Goal: Task Accomplishment & Management: Use online tool/utility

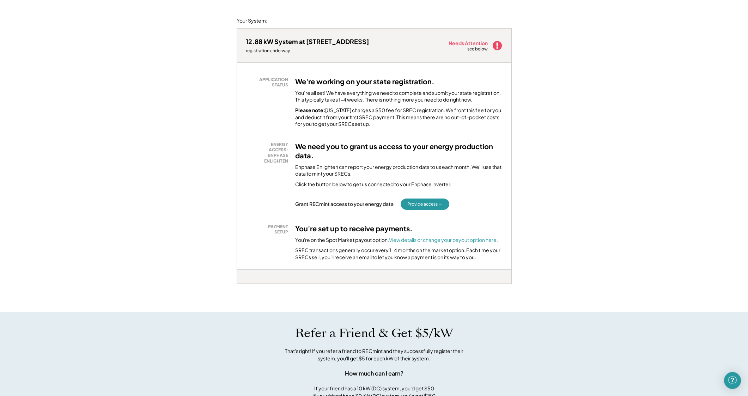
scroll to position [83, 0]
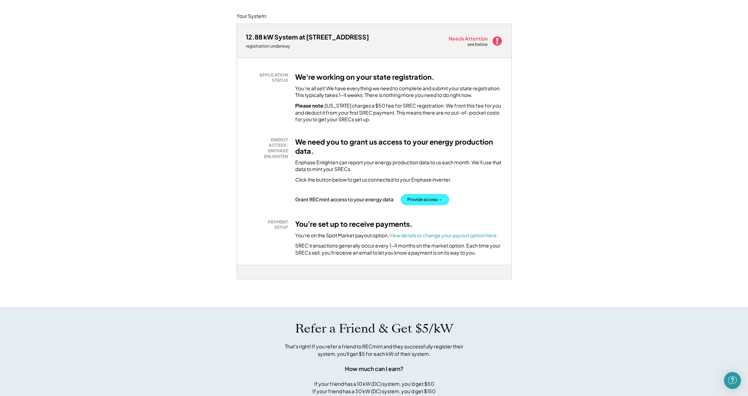
click at [418, 195] on button "Provide access →" at bounding box center [425, 199] width 49 height 11
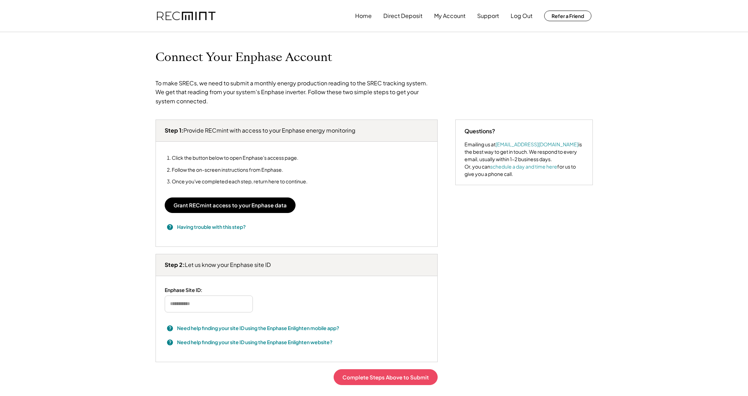
type input "*******"
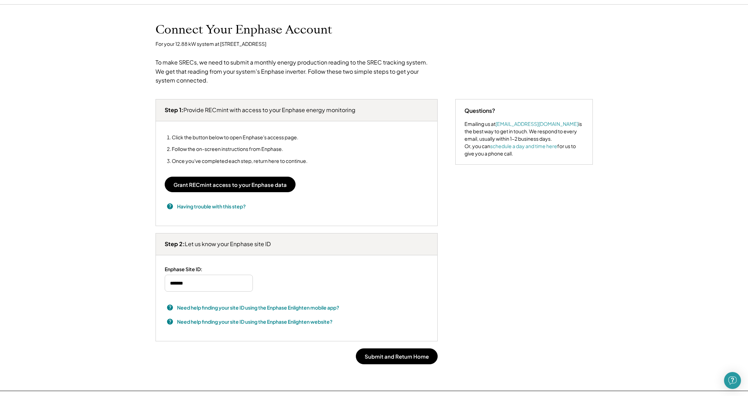
scroll to position [32, 0]
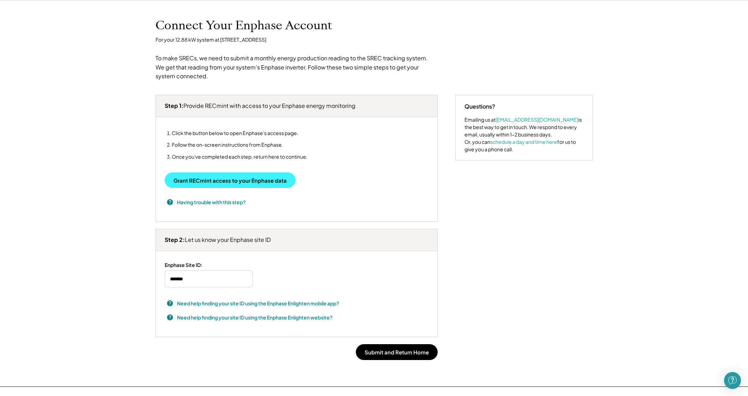
click at [243, 176] on button "Grant RECmint access to your Enphase data" at bounding box center [230, 181] width 131 height 16
click at [210, 199] on h3 "Having trouble with this step?" at bounding box center [211, 202] width 69 height 7
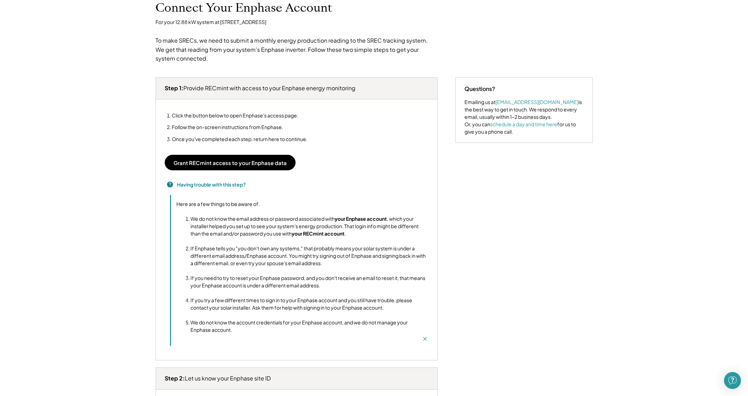
scroll to position [0, 0]
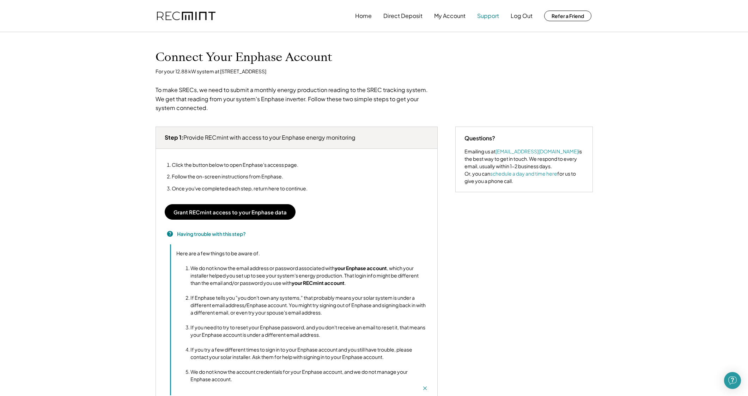
click at [489, 14] on button "Support" at bounding box center [488, 16] width 22 height 14
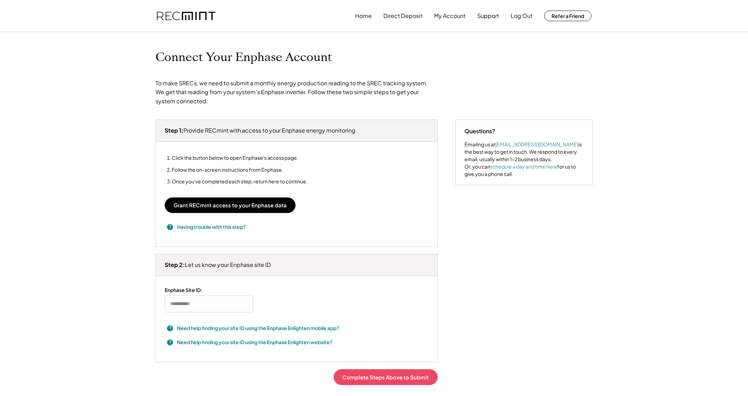
type input "*******"
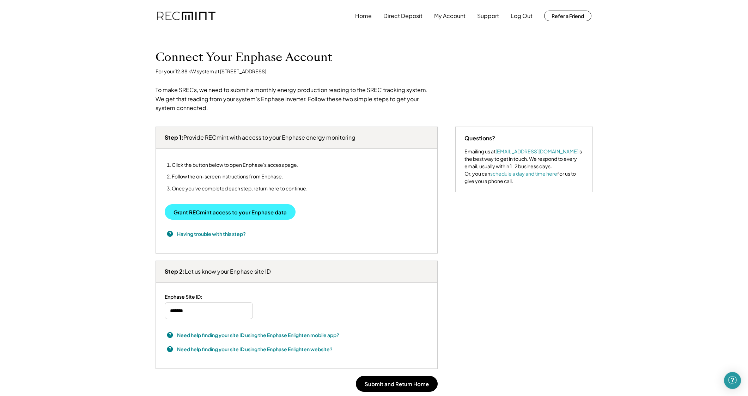
click at [225, 211] on button "Grant RECmint access to your Enphase data" at bounding box center [230, 212] width 131 height 16
click at [214, 207] on button "Grant RECmint access to your Enphase data" at bounding box center [230, 212] width 131 height 16
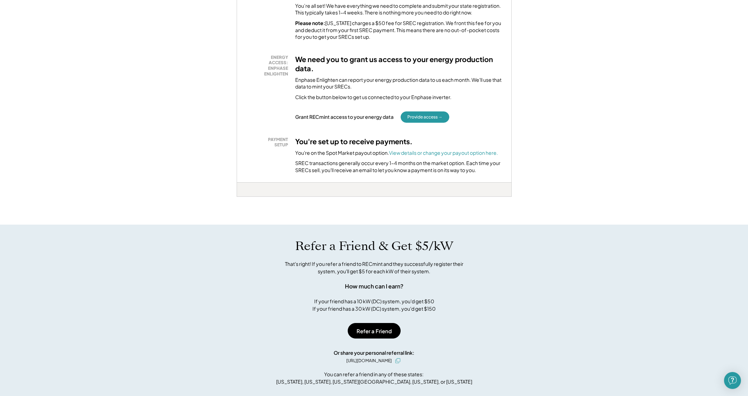
scroll to position [157, 0]
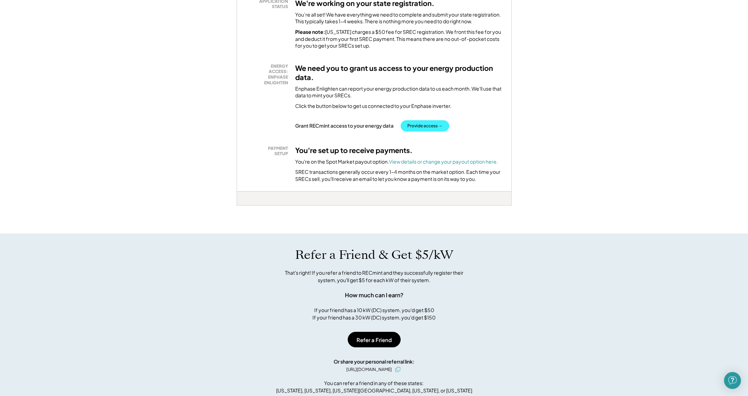
click at [419, 123] on button "Provide access →" at bounding box center [425, 125] width 49 height 11
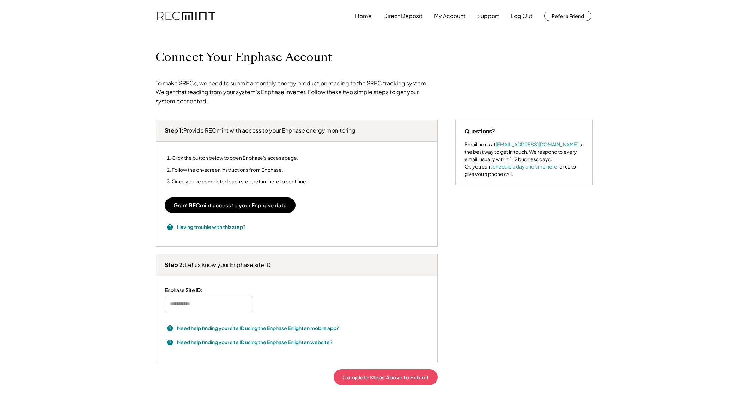
type input "*******"
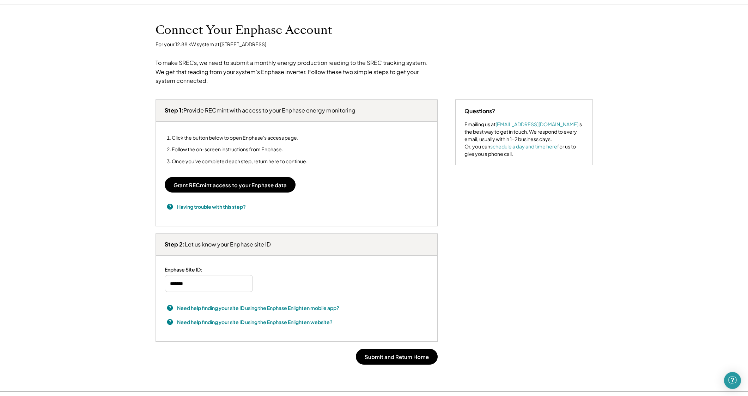
scroll to position [32, 0]
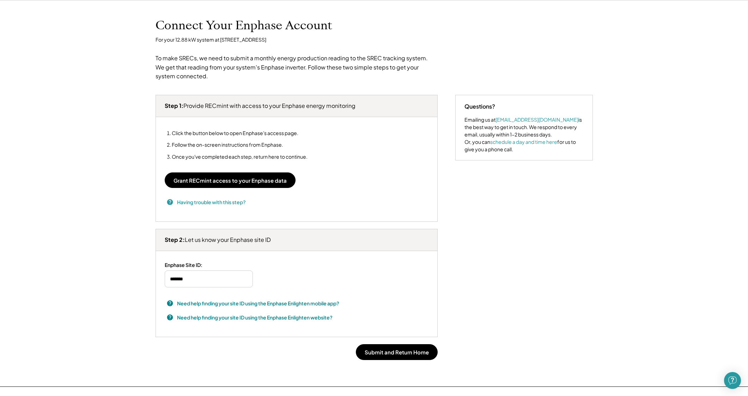
click at [214, 199] on h3 "Having trouble with this step?" at bounding box center [211, 202] width 69 height 7
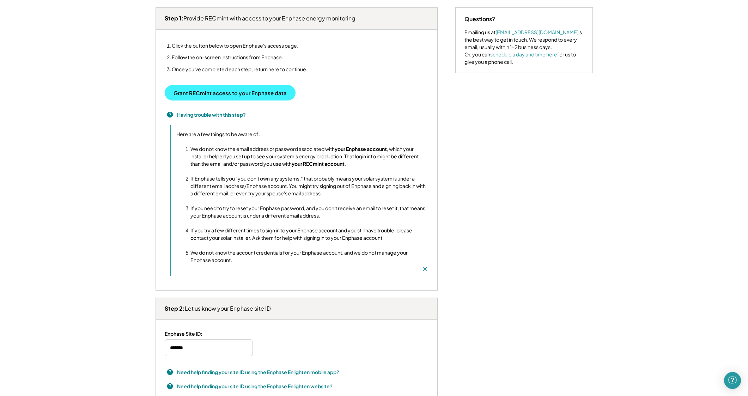
scroll to position [115, 0]
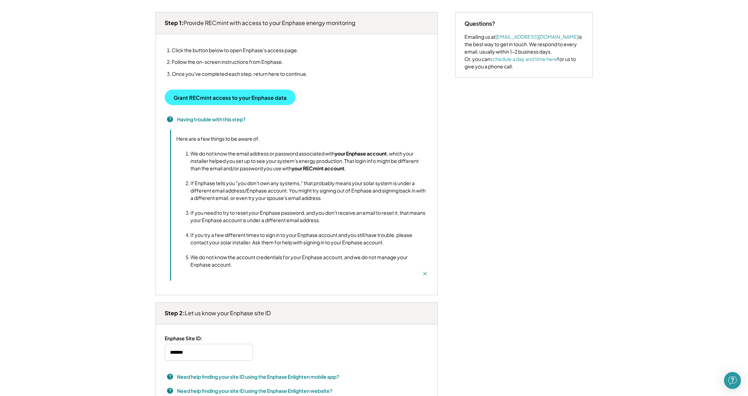
click at [234, 94] on button "Grant RECmint access to your Enphase data" at bounding box center [230, 98] width 131 height 16
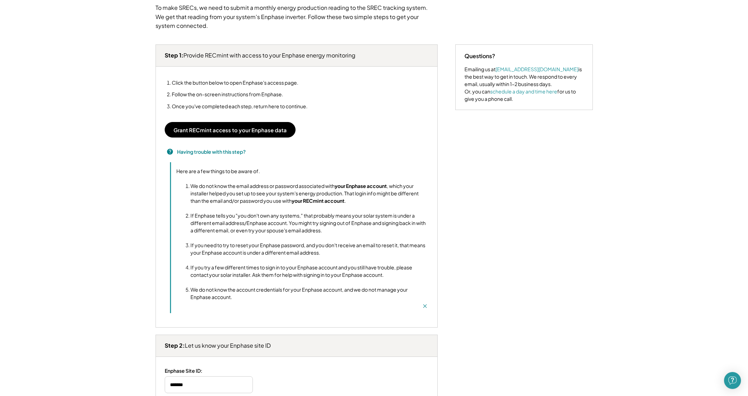
scroll to position [78, 0]
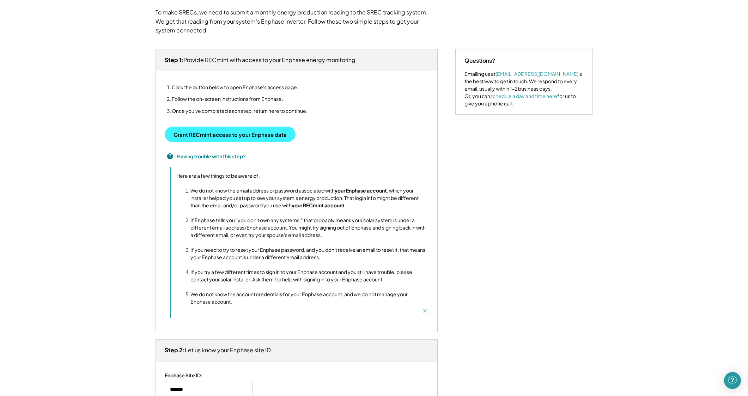
click at [237, 133] on button "Grant RECmint access to your Enphase data" at bounding box center [230, 135] width 131 height 16
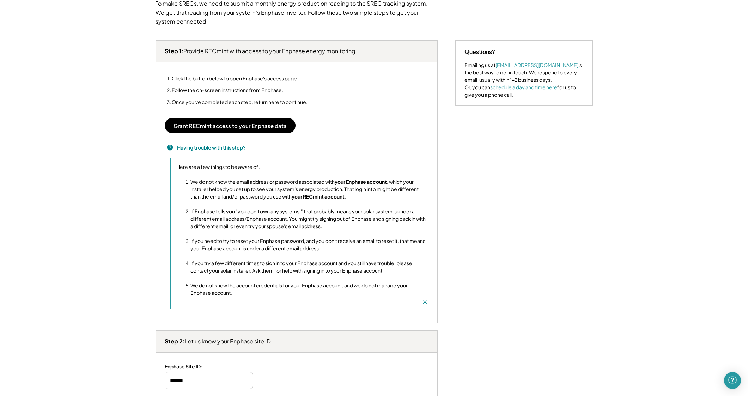
scroll to position [91, 0]
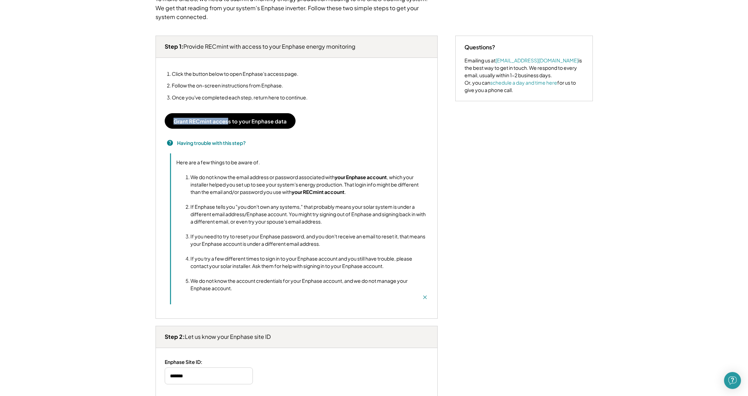
drag, startPoint x: 229, startPoint y: 109, endPoint x: 227, endPoint y: 117, distance: 7.9
click at [227, 117] on div "Click the button below to open Enphase's access page. Follow the on-screen inst…" at bounding box center [297, 185] width 264 height 240
click at [243, 121] on button "Grant RECmint access to your Enphase data" at bounding box center [230, 121] width 131 height 16
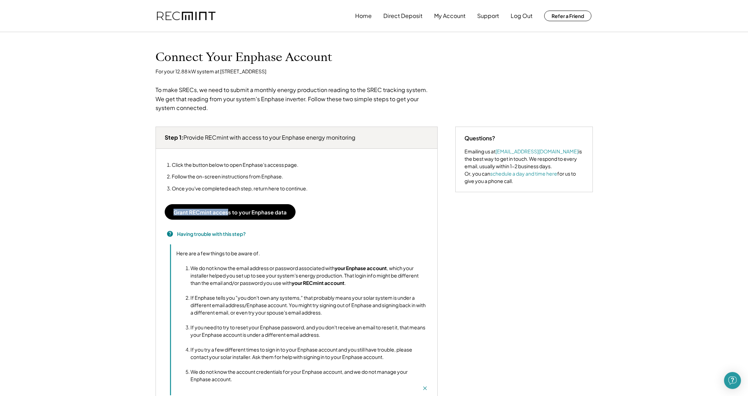
click at [358, 194] on div "Click the button below to open Enphase's access page. Follow the on-screen inst…" at bounding box center [297, 276] width 264 height 240
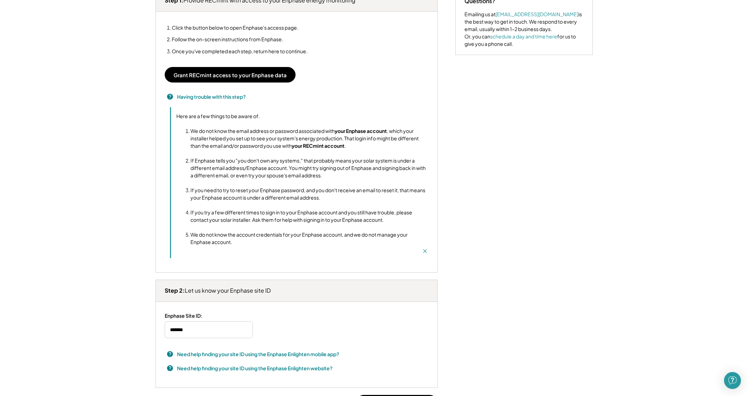
scroll to position [142, 0]
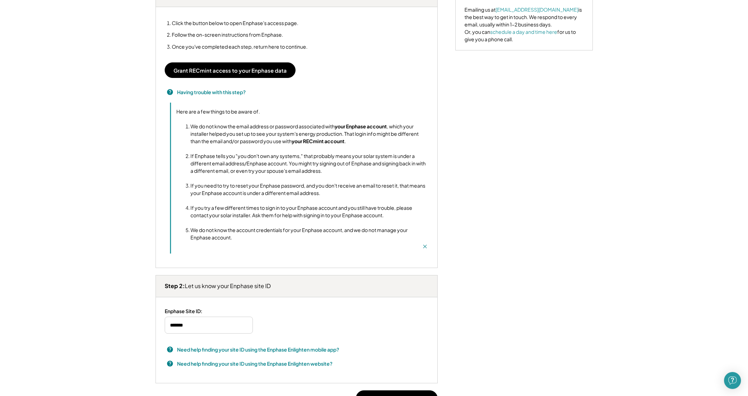
click at [80, 159] on div "Home Direct Deposit My Account Support Log Out Refer a Friend Connect Your Enph…" at bounding box center [374, 203] width 748 height 691
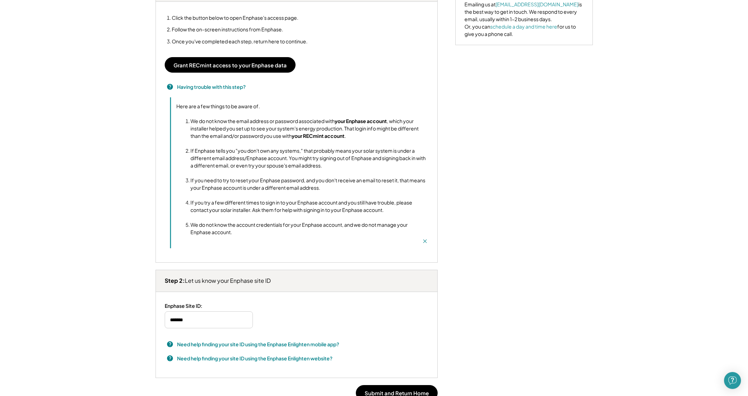
scroll to position [0, 0]
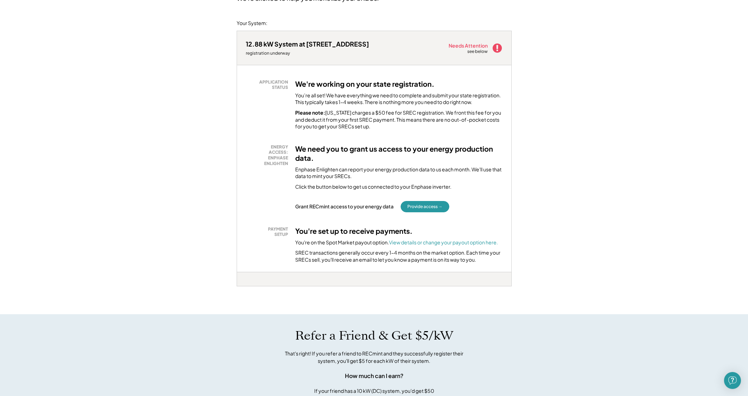
scroll to position [80, 0]
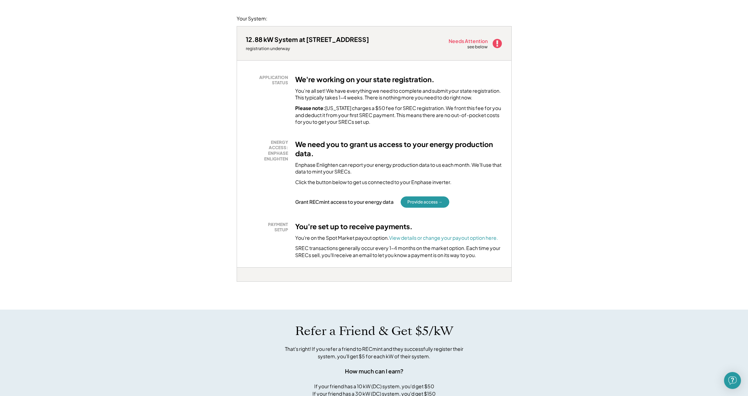
click at [533, 203] on div "Welcome, William! We're excited to help you monetize your SRECs. Your System: 1…" at bounding box center [374, 302] width 748 height 700
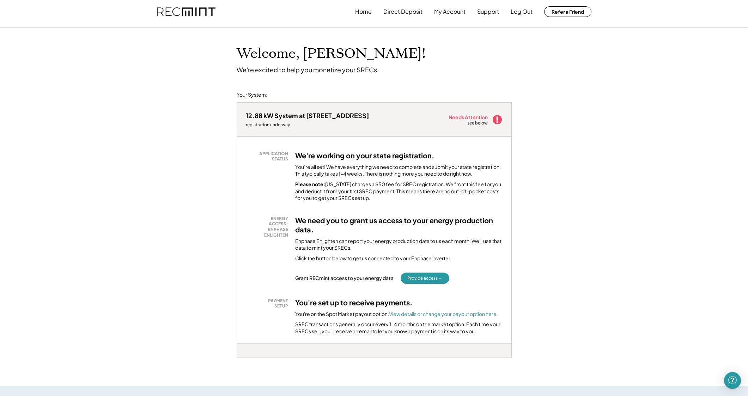
scroll to position [0, 0]
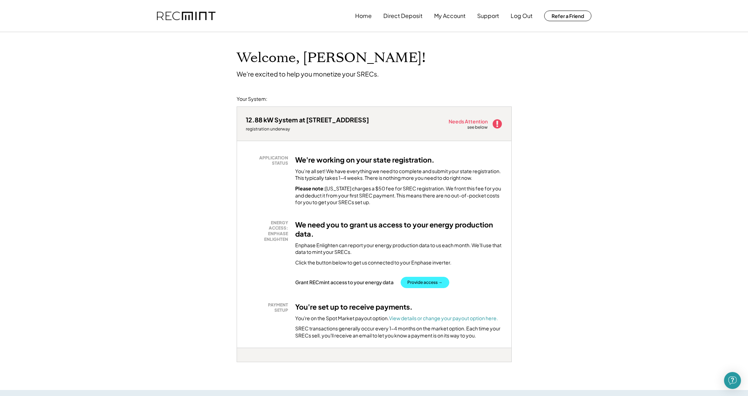
click at [423, 281] on button "Provide access →" at bounding box center [425, 282] width 49 height 11
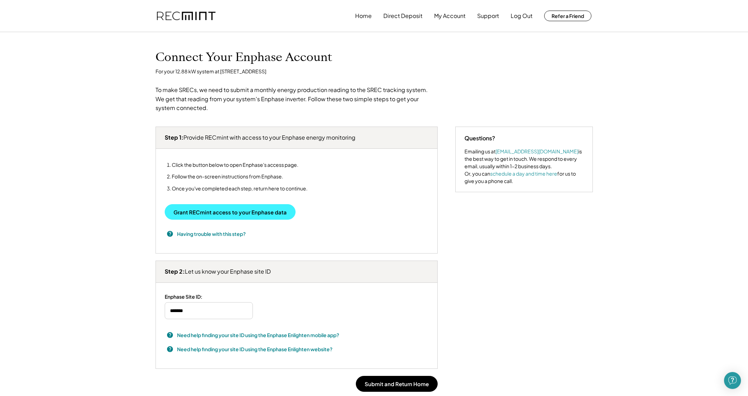
click at [247, 210] on button "Grant RECmint access to your Enphase data" at bounding box center [230, 212] width 131 height 16
click at [226, 212] on button "Grant RECmint access to your Enphase data" at bounding box center [230, 212] width 131 height 16
